Goal: Information Seeking & Learning: Learn about a topic

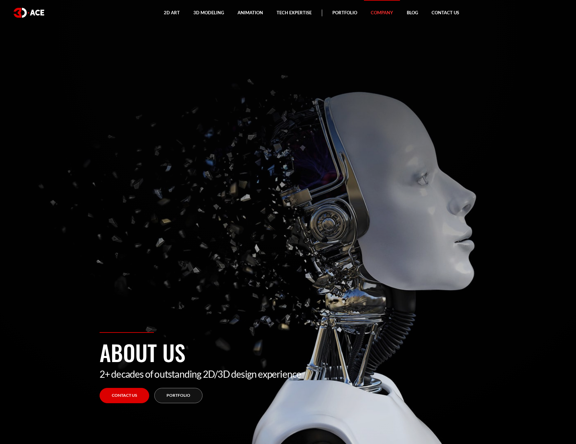
click at [327, 12] on link "Portfolio" at bounding box center [345, 13] width 38 height 26
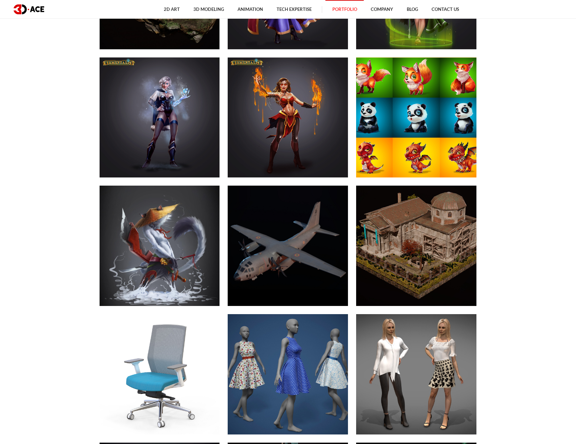
scroll to position [3473, 0]
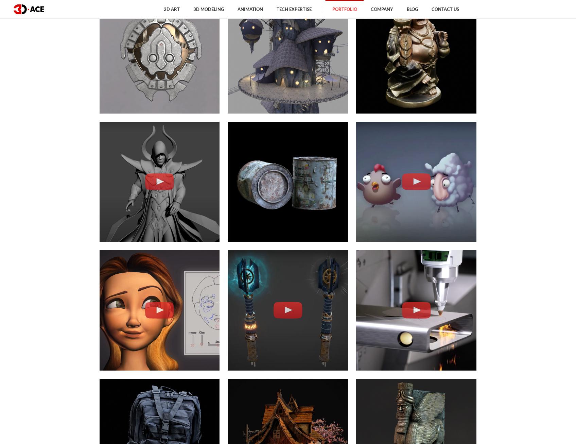
scroll to position [397, 0]
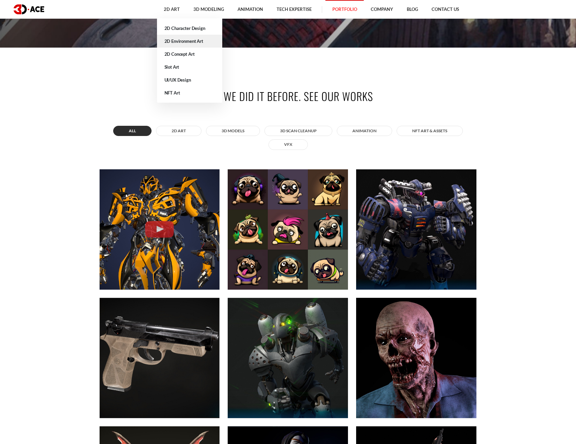
click at [185, 44] on link "2D Environment Art" at bounding box center [189, 41] width 65 height 13
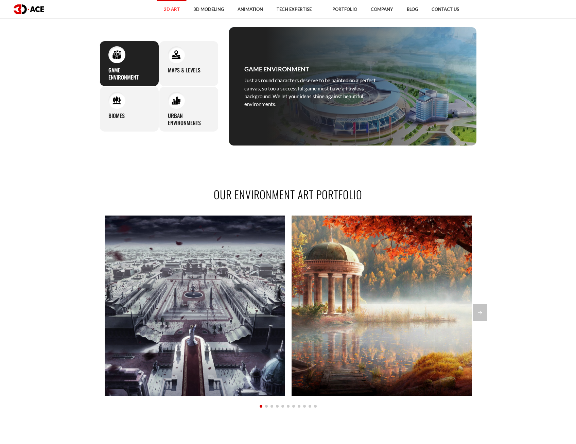
scroll to position [646, 0]
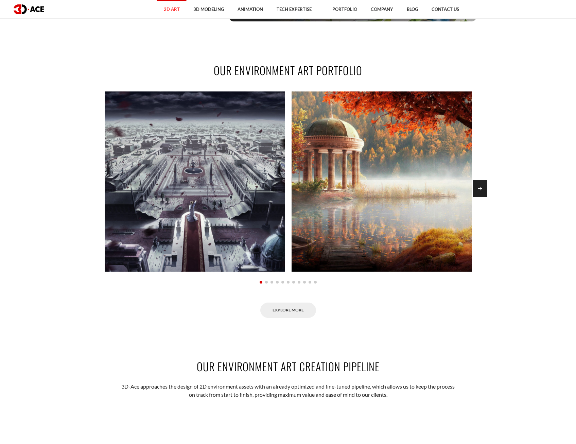
click at [480, 195] on div "Next slide" at bounding box center [480, 188] width 14 height 17
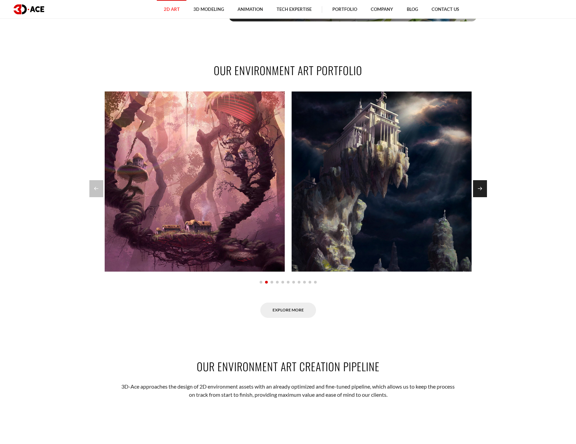
click at [480, 195] on div "Next slide" at bounding box center [480, 188] width 14 height 17
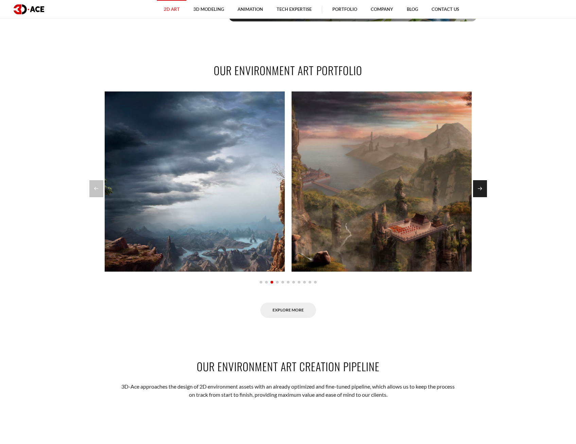
click at [480, 195] on div "Next slide" at bounding box center [480, 188] width 14 height 17
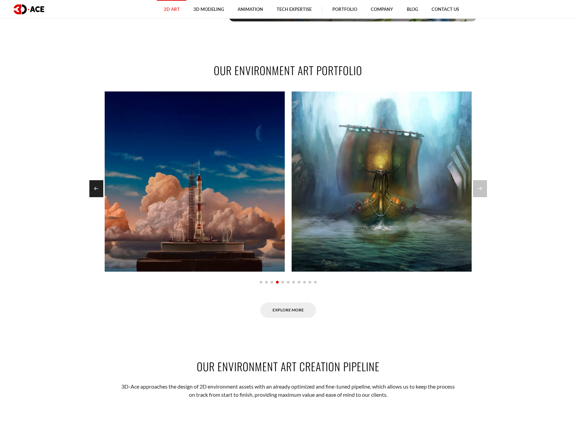
click at [95, 190] on div "Previous slide" at bounding box center [96, 188] width 14 height 17
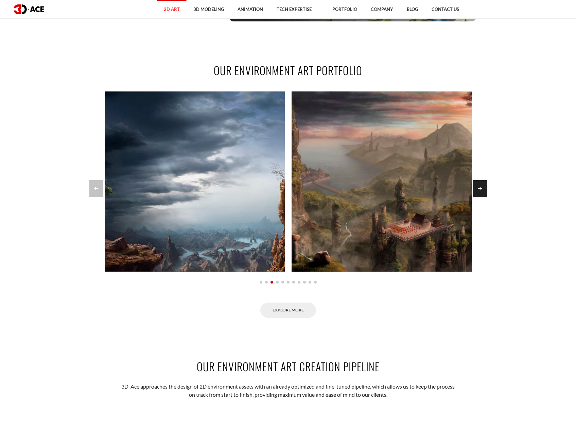
click at [477, 190] on div "Next slide" at bounding box center [480, 188] width 14 height 17
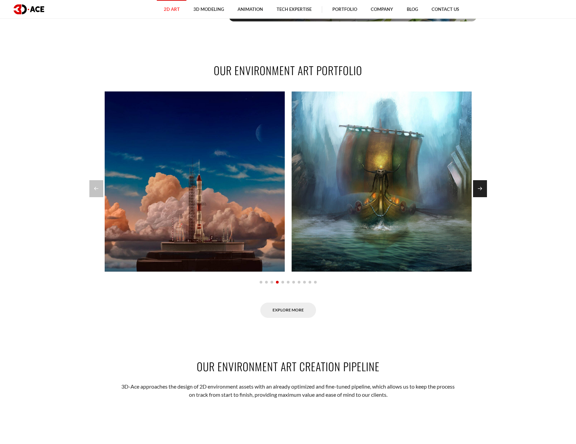
click at [477, 190] on div "Next slide" at bounding box center [480, 188] width 14 height 17
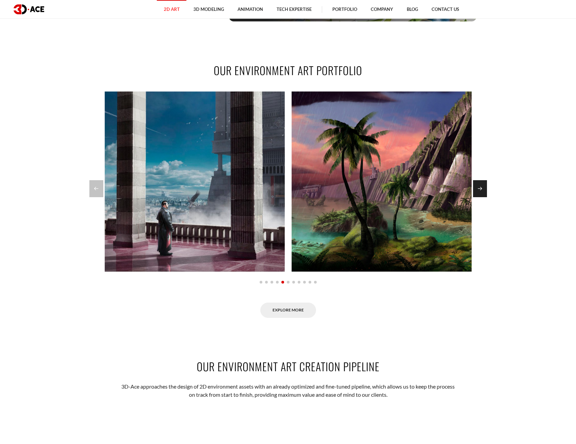
click at [477, 190] on div "Next slide" at bounding box center [480, 188] width 14 height 17
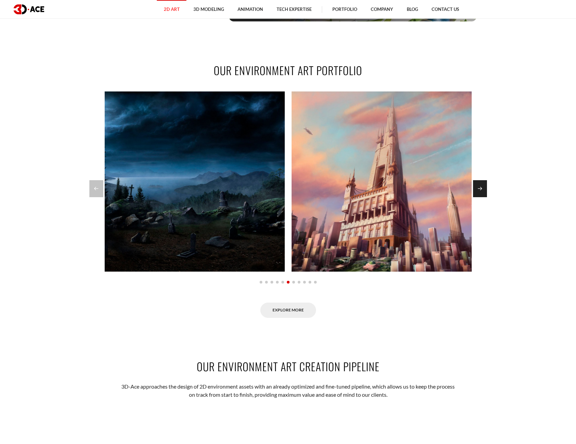
click at [477, 190] on div "Next slide" at bounding box center [480, 188] width 14 height 17
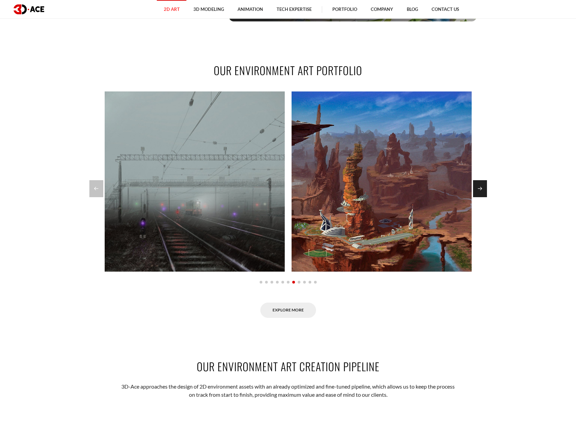
click at [477, 190] on div "Next slide" at bounding box center [480, 188] width 14 height 17
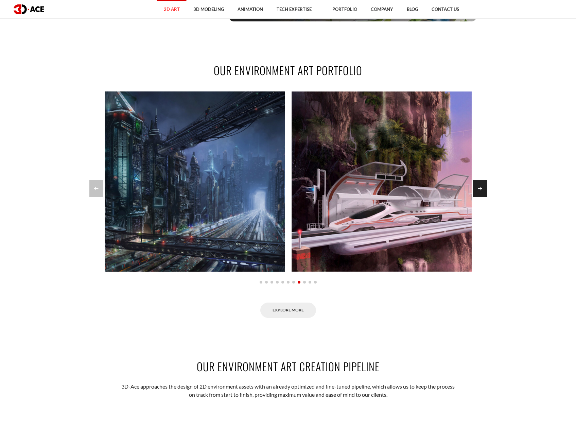
click at [477, 190] on div "Next slide" at bounding box center [480, 188] width 14 height 17
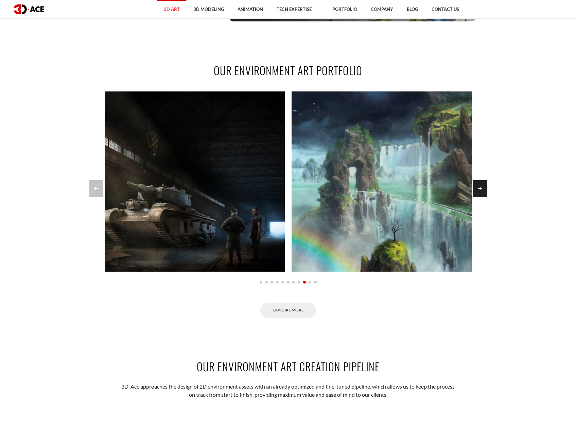
click at [477, 190] on div "Next slide" at bounding box center [480, 188] width 14 height 17
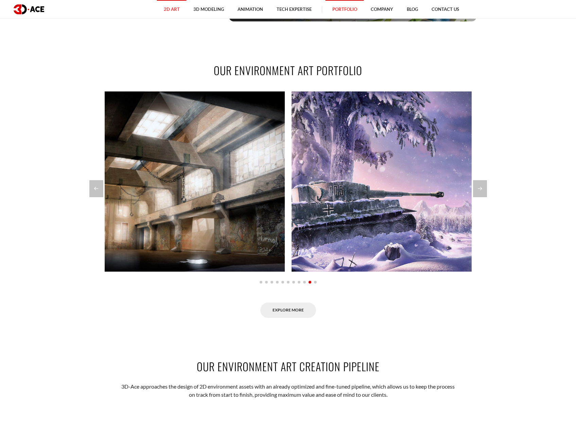
click at [341, 11] on link "Portfolio" at bounding box center [345, 9] width 38 height 19
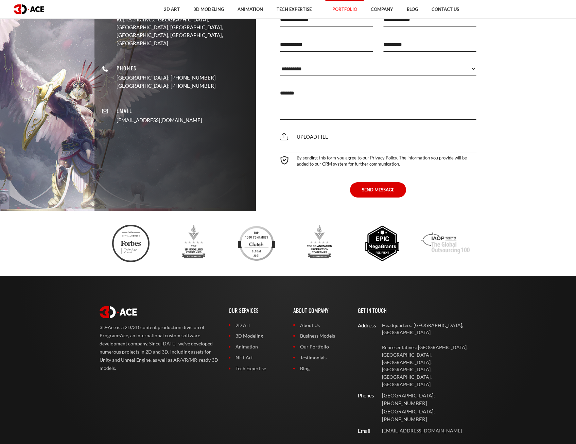
scroll to position [4939, 0]
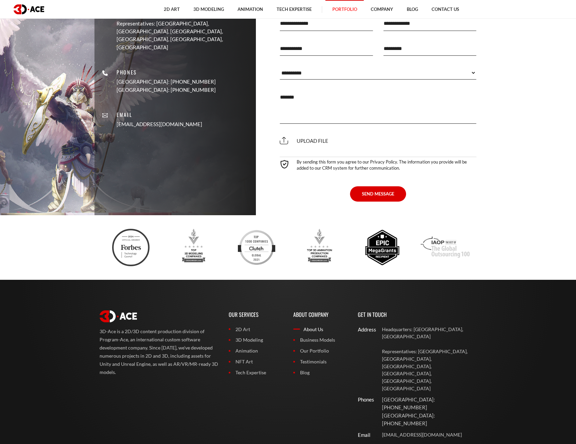
click at [317, 327] on link "About Us" at bounding box center [320, 329] width 54 height 7
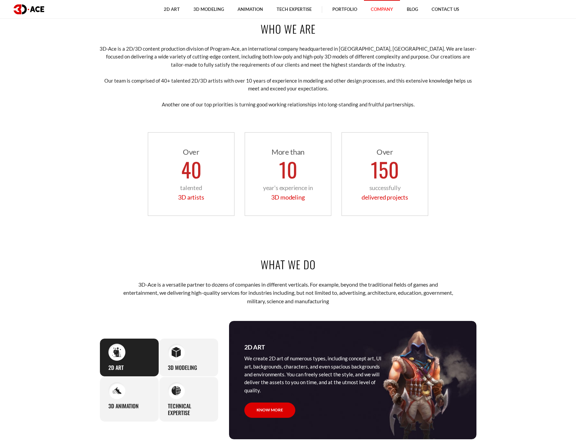
scroll to position [471, 0]
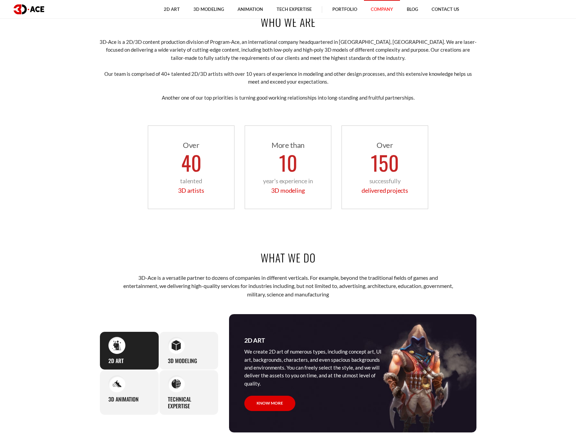
click at [523, 170] on section "Who we are 3D-Ace is a 2D/3D content production division of Program-Ace, an int…" at bounding box center [288, 112] width 576 height 236
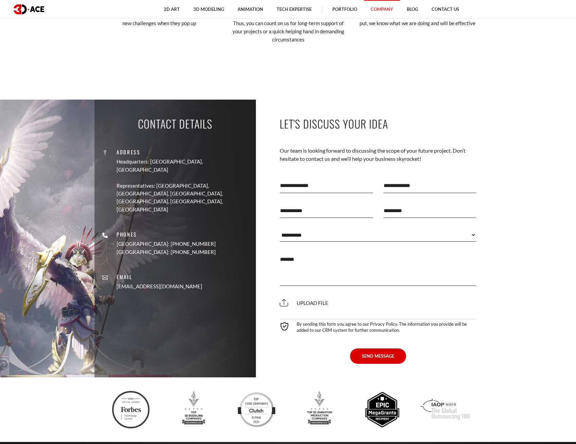
scroll to position [1528, 0]
